Goal: Check status: Check status

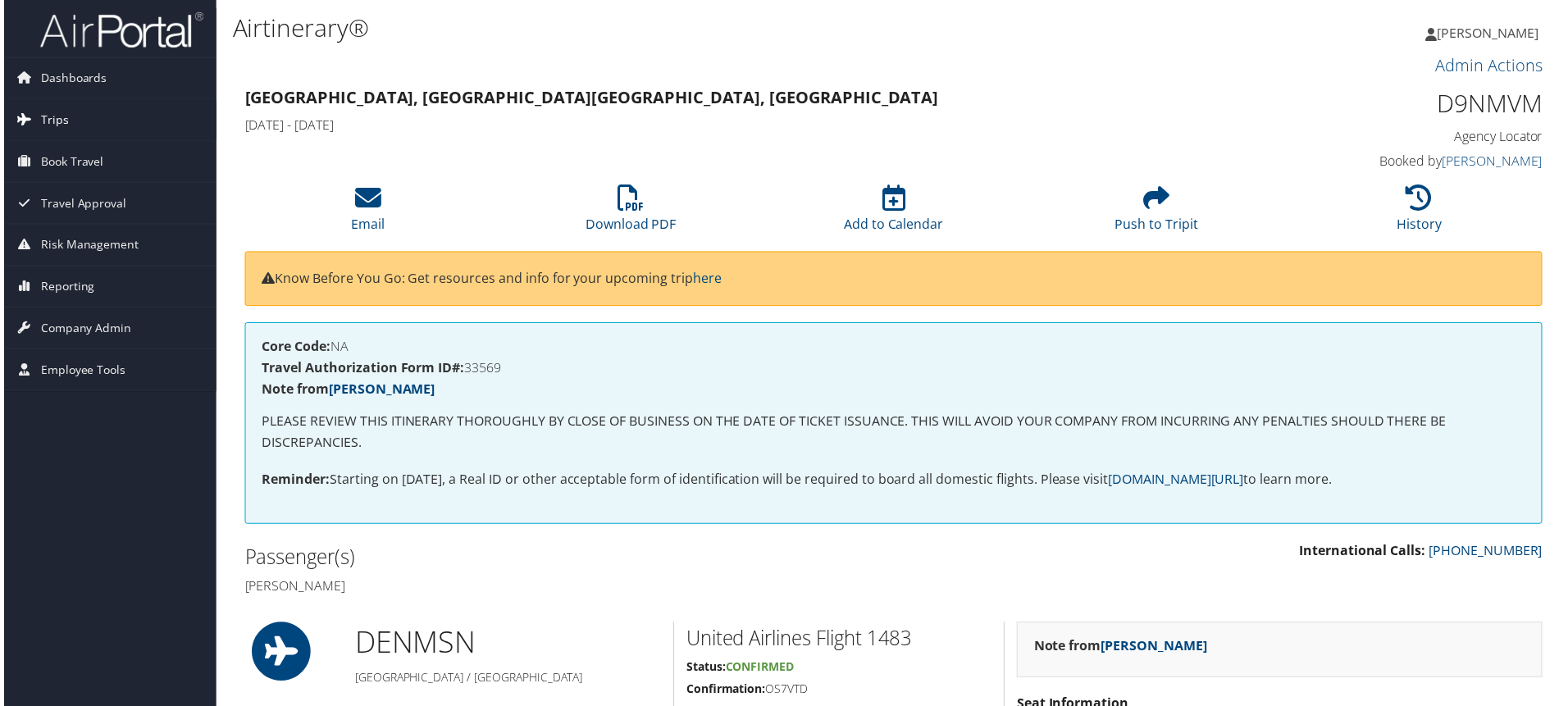
click at [131, 120] on link "Trips" at bounding box center [106, 121] width 213 height 41
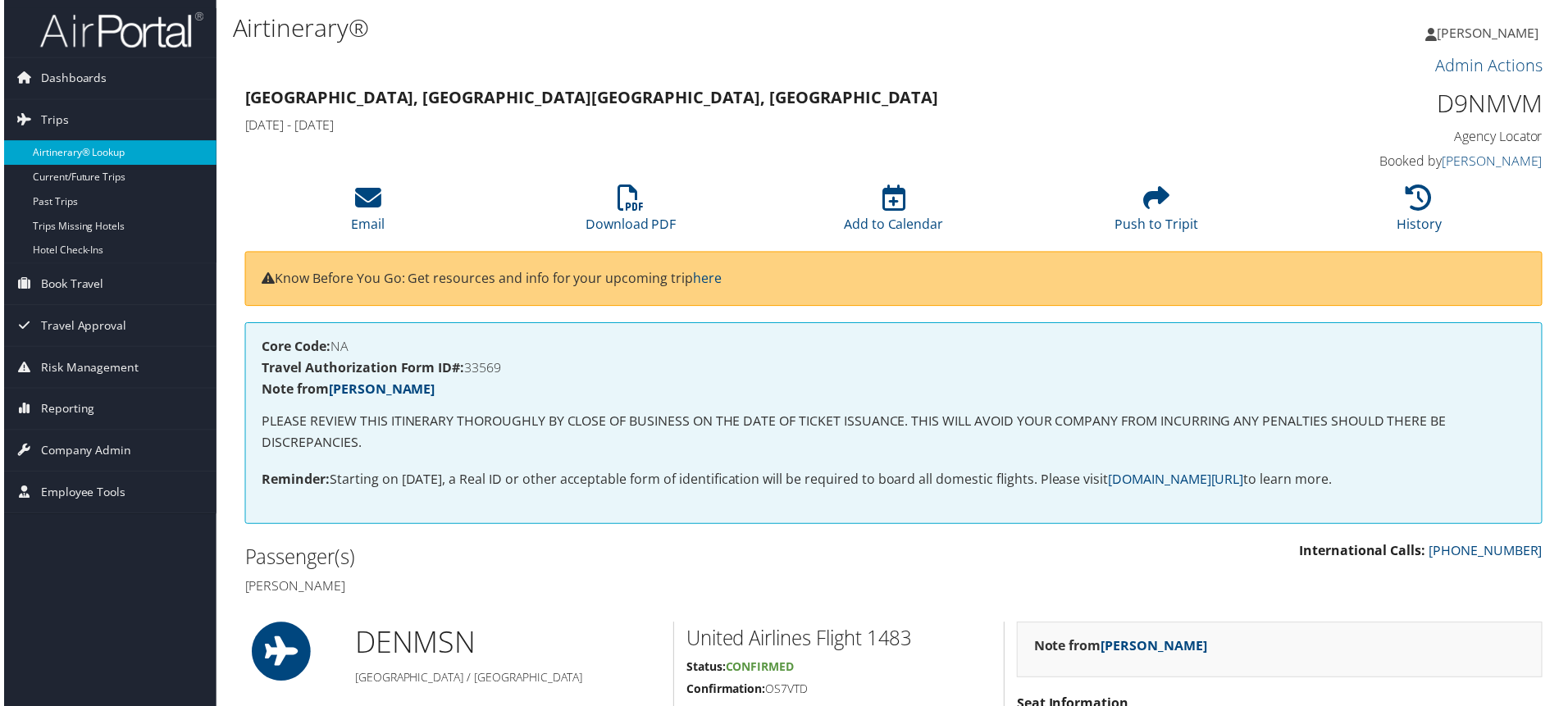
click at [119, 144] on link "Airtinerary® Lookup" at bounding box center [106, 153] width 213 height 24
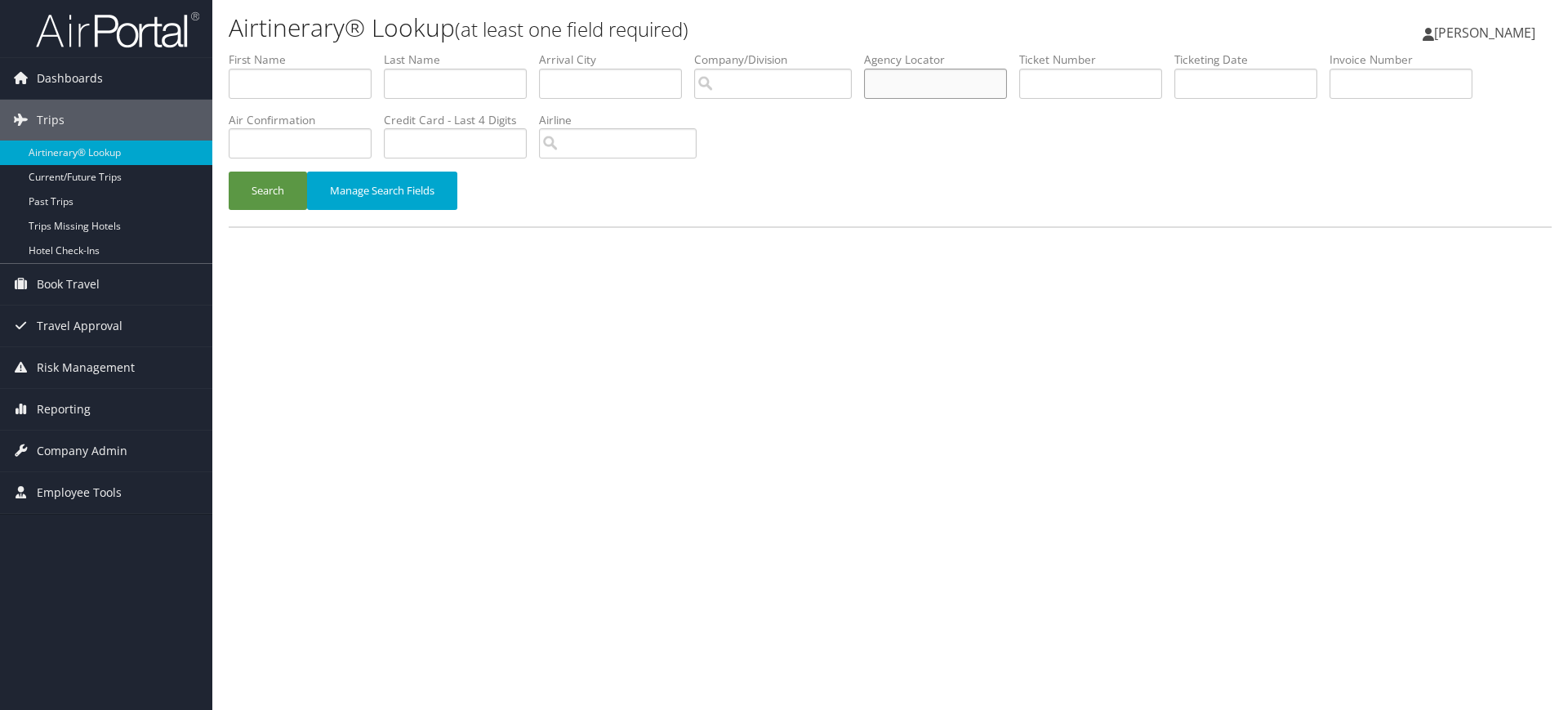
click at [941, 86] on input "text" at bounding box center [935, 83] width 143 height 30
paste input "D9PWDN/"
click at [287, 186] on button "Search" at bounding box center [268, 191] width 78 height 38
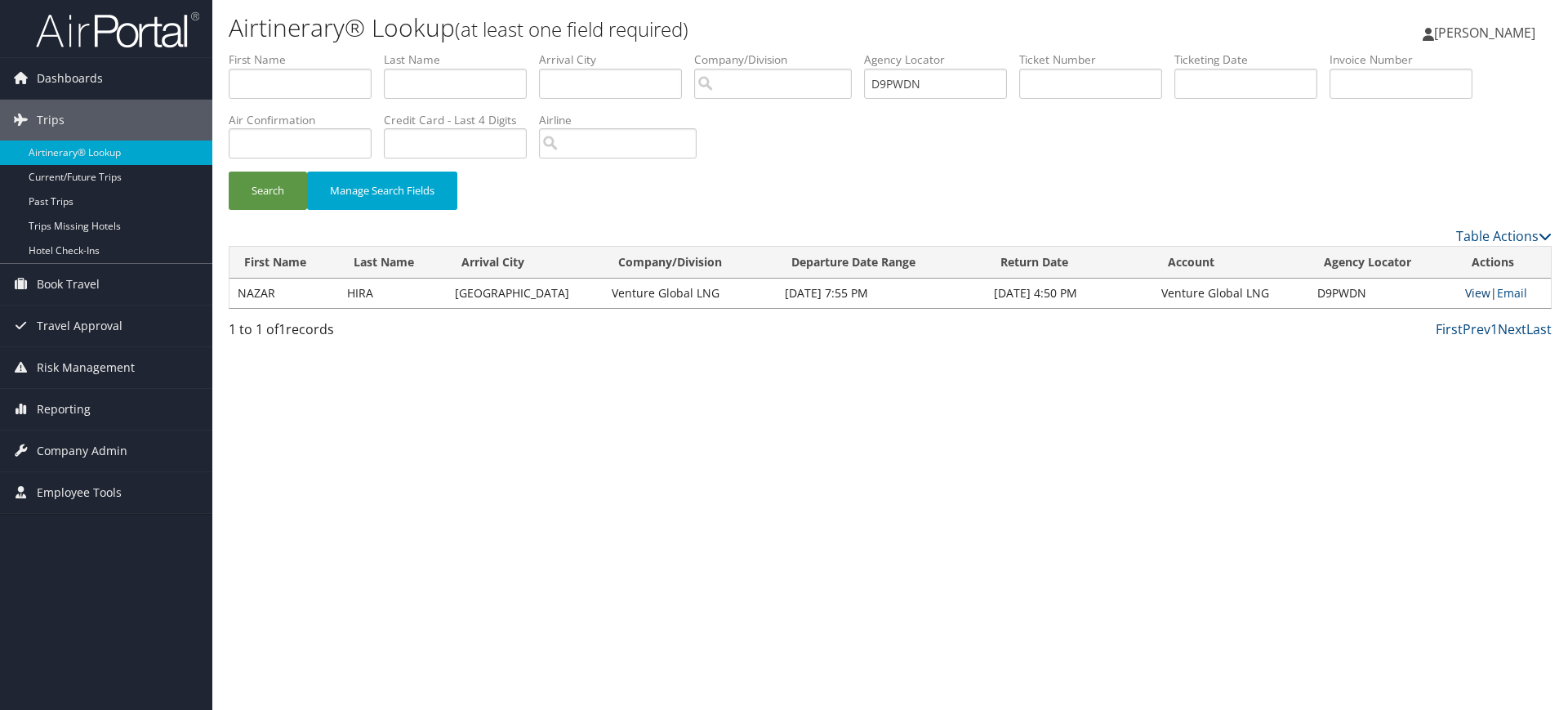
click at [1469, 290] on link "View" at bounding box center [1477, 292] width 25 height 16
click at [946, 88] on input "D9PWDN" at bounding box center [935, 83] width 143 height 30
paste input "MX6X"
type input "D9MX6X"
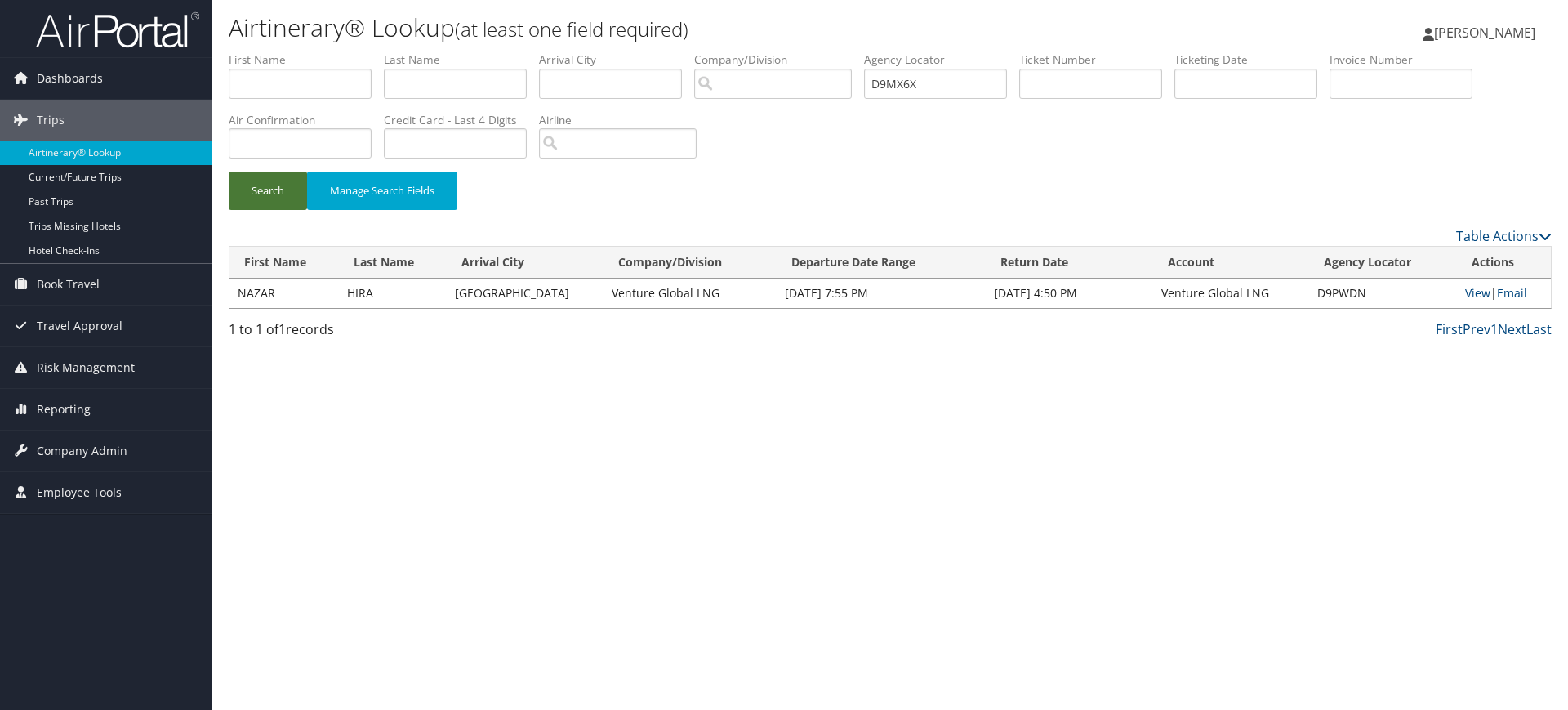
click at [290, 185] on button "Search" at bounding box center [268, 191] width 78 height 38
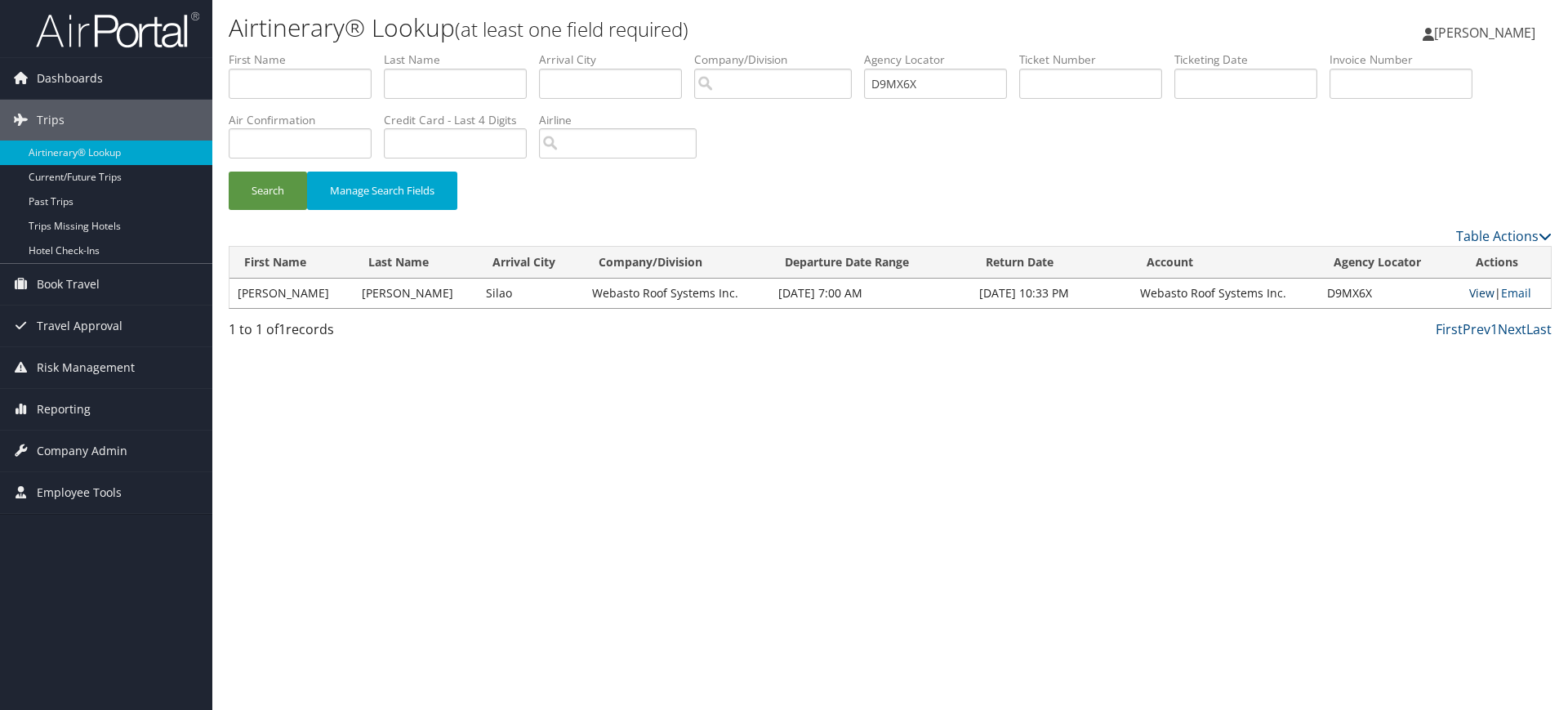
click at [1484, 290] on link "View" at bounding box center [1481, 292] width 25 height 16
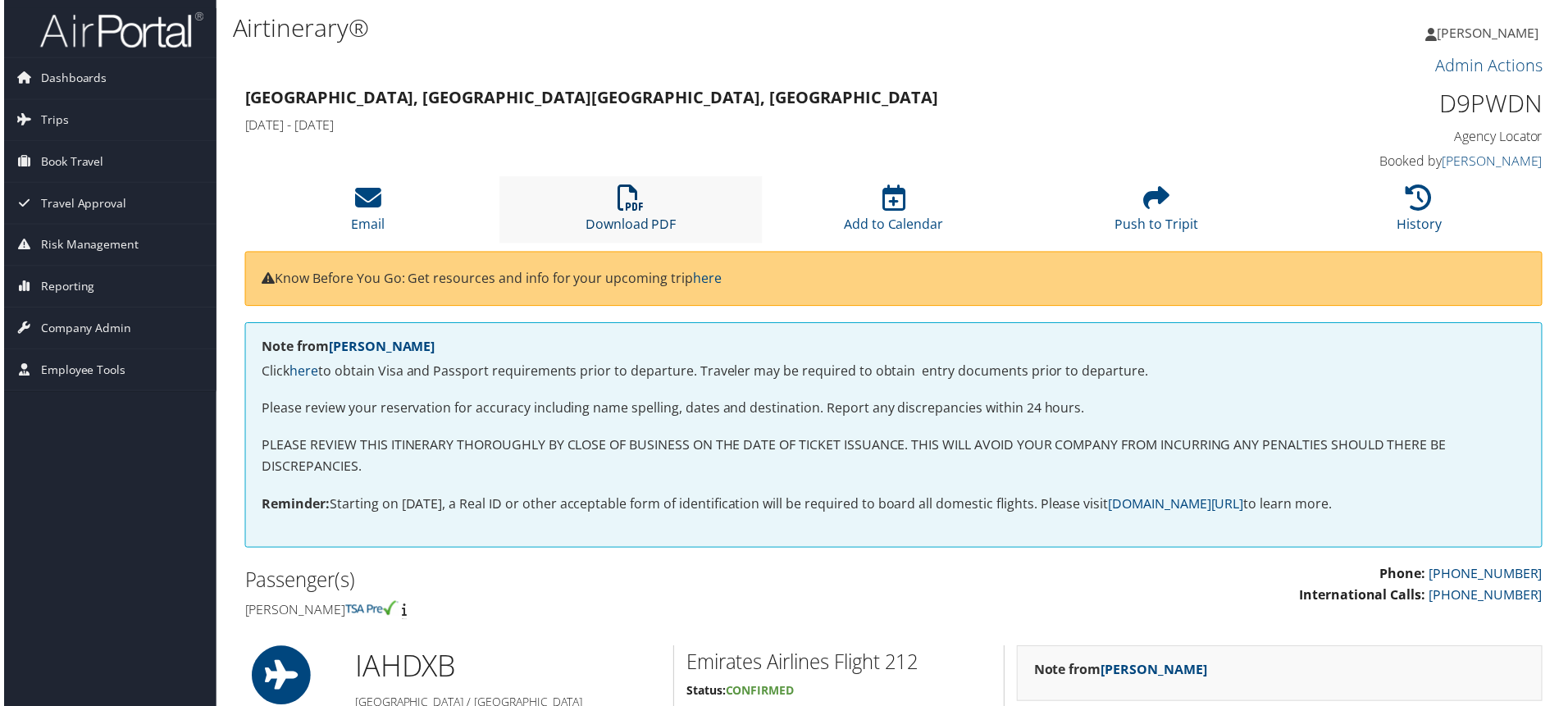
click at [638, 210] on icon at bounding box center [630, 199] width 26 height 26
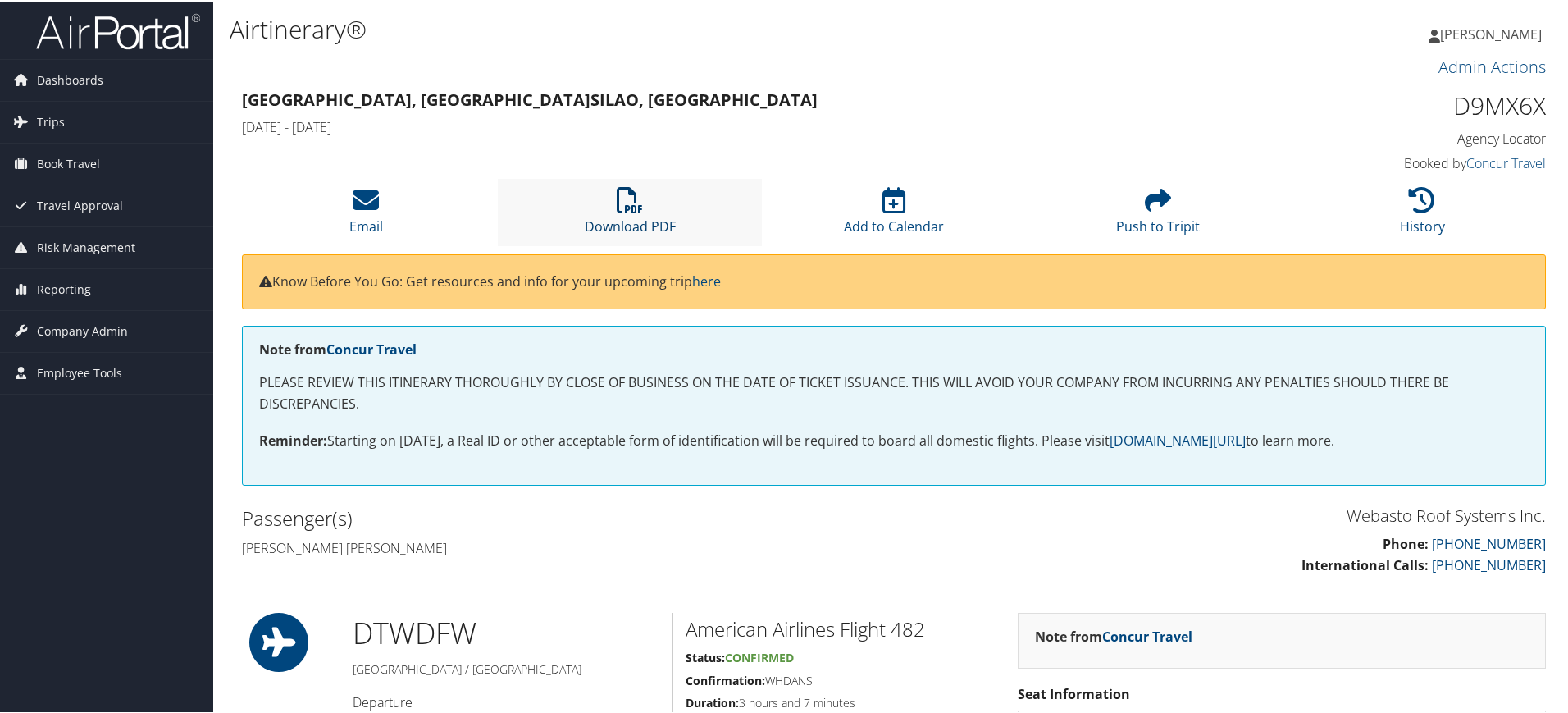
click at [628, 199] on icon at bounding box center [630, 199] width 26 height 26
